Goal: Find specific page/section: Find specific page/section

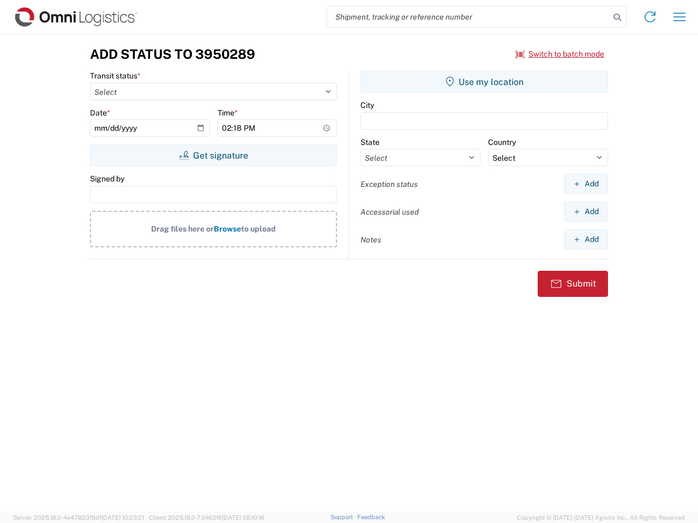
click at [468, 17] on input "search" at bounding box center [468, 17] width 282 height 21
click at [617, 17] on icon at bounding box center [616, 17] width 15 height 15
click at [650, 17] on icon at bounding box center [649, 16] width 17 height 17
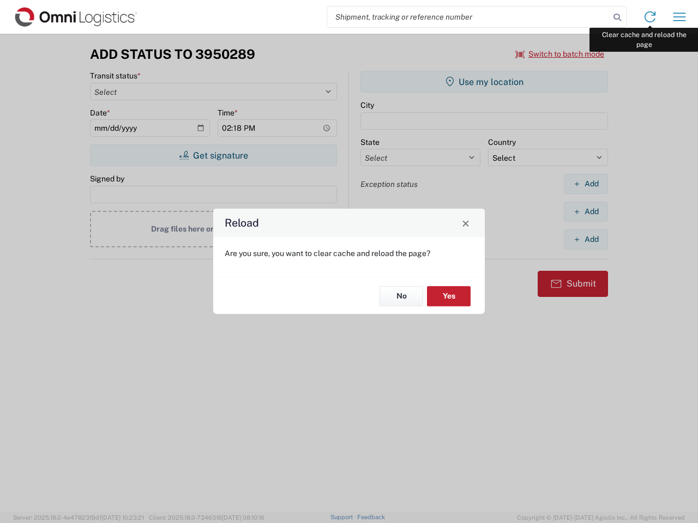
click at [679, 17] on div "Reload Are you sure, you want to clear cache and reload the page? No Yes" at bounding box center [349, 261] width 698 height 523
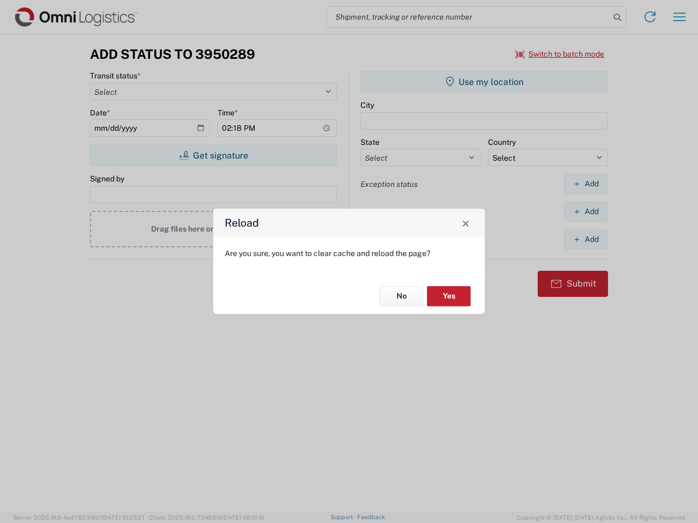
click at [560, 54] on div "Reload Are you sure, you want to clear cache and reload the page? No Yes" at bounding box center [349, 261] width 698 height 523
click at [213, 155] on div "Reload Are you sure, you want to clear cache and reload the page? No Yes" at bounding box center [349, 261] width 698 height 523
click at [484, 82] on div "Reload Are you sure, you want to clear cache and reload the page? No Yes" at bounding box center [349, 261] width 698 height 523
click at [585, 184] on div "Reload Are you sure, you want to clear cache and reload the page? No Yes" at bounding box center [349, 261] width 698 height 523
click at [585, 211] on div "Reload Are you sure, you want to clear cache and reload the page? No Yes" at bounding box center [349, 261] width 698 height 523
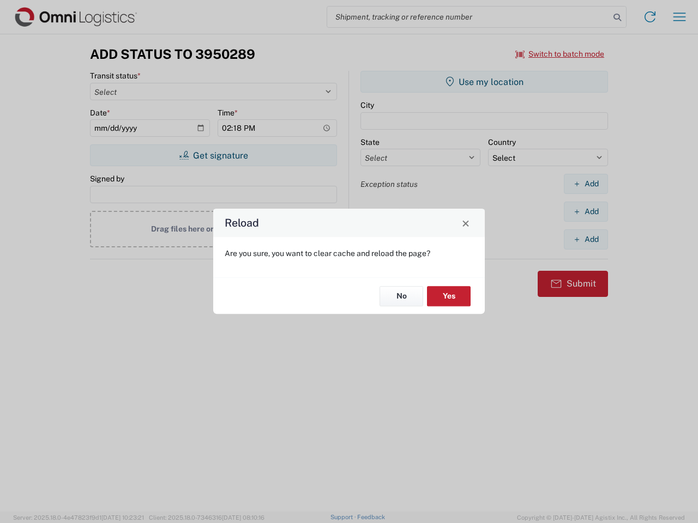
click at [585, 239] on div "Reload Are you sure, you want to clear cache and reload the page? No Yes" at bounding box center [349, 261] width 698 height 523
